Goal: Entertainment & Leisure: Consume media (video, audio)

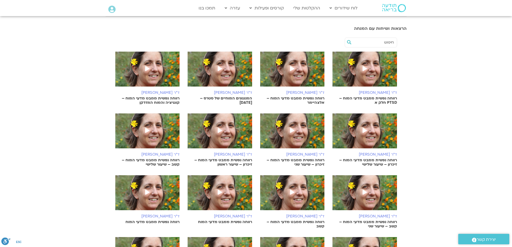
scroll to position [134, 0]
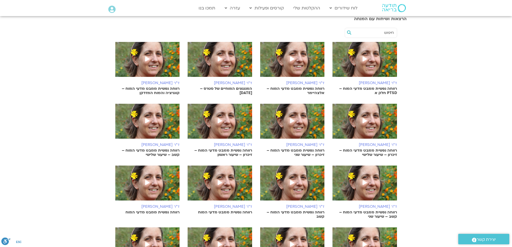
click at [161, 125] on img at bounding box center [147, 124] width 64 height 40
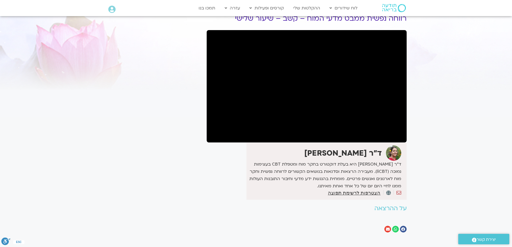
scroll to position [27, 0]
